Goal: Check status: Check status

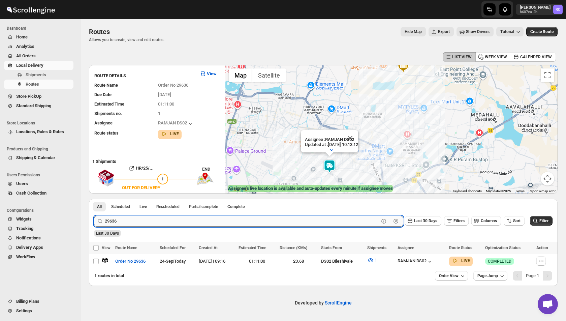
click at [112, 221] on input "29636" at bounding box center [242, 221] width 274 height 11
paste input "57"
paste input "text"
type input "29657"
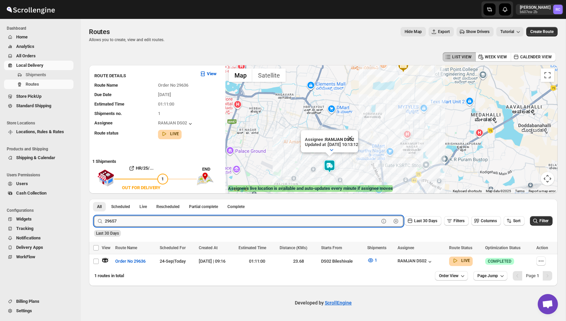
click at [94, 199] on button "Submit" at bounding box center [103, 202] width 19 height 7
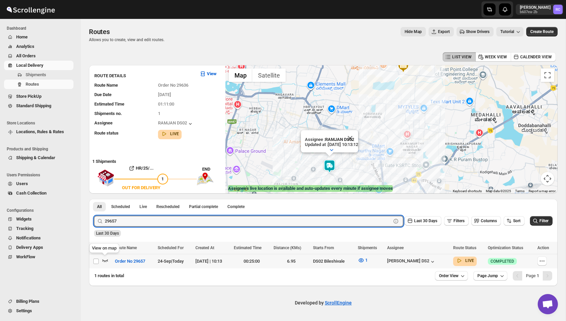
click at [106, 260] on icon "button" at bounding box center [105, 260] width 7 height 7
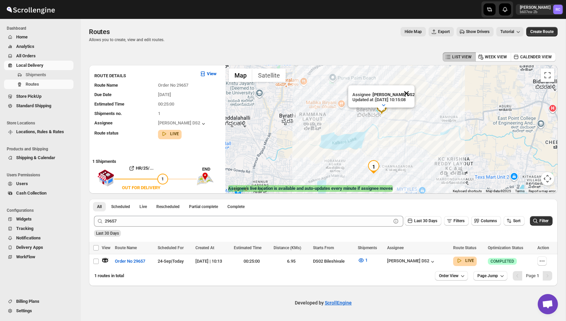
click at [410, 94] on button "Close" at bounding box center [407, 93] width 16 height 16
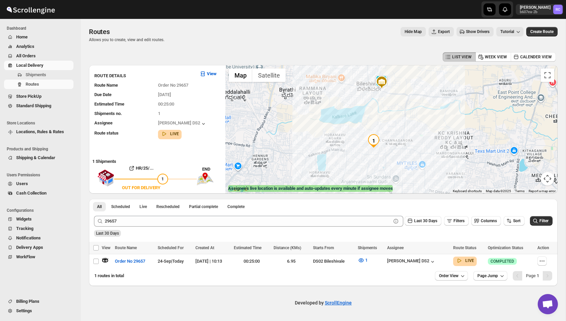
drag, startPoint x: 375, startPoint y: 171, endPoint x: 375, endPoint y: 140, distance: 31.7
click at [375, 140] on img "1" at bounding box center [373, 140] width 13 height 13
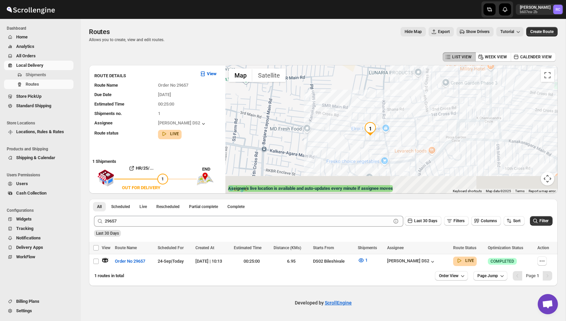
drag, startPoint x: 357, startPoint y: 148, endPoint x: 357, endPoint y: 121, distance: 26.6
click at [357, 121] on div at bounding box center [392, 129] width 332 height 128
